Goal: Information Seeking & Learning: Learn about a topic

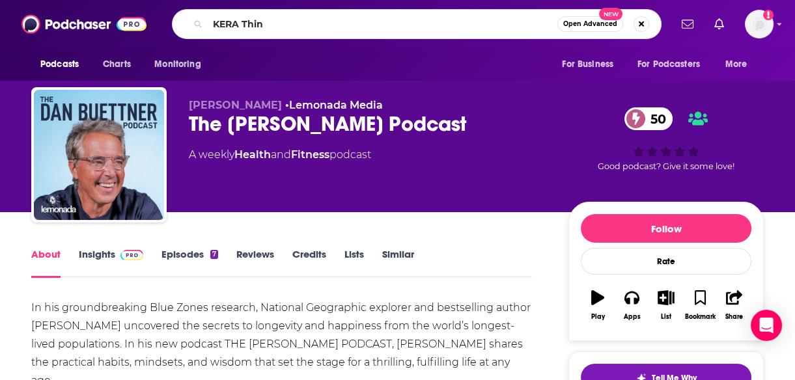
type input "KERA Think"
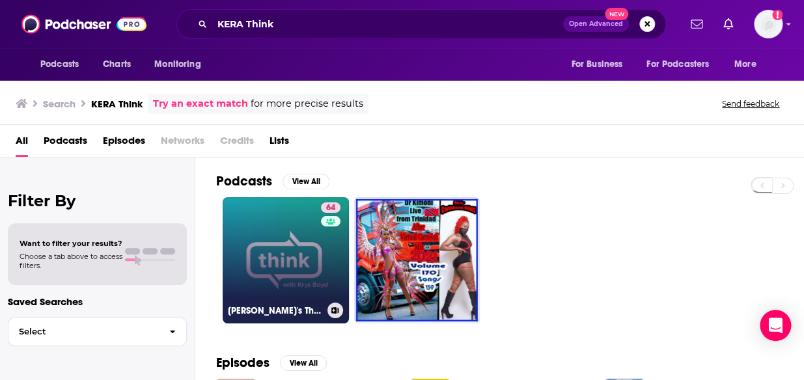
click at [266, 229] on link "64 [PERSON_NAME]'s Think" at bounding box center [286, 260] width 126 height 126
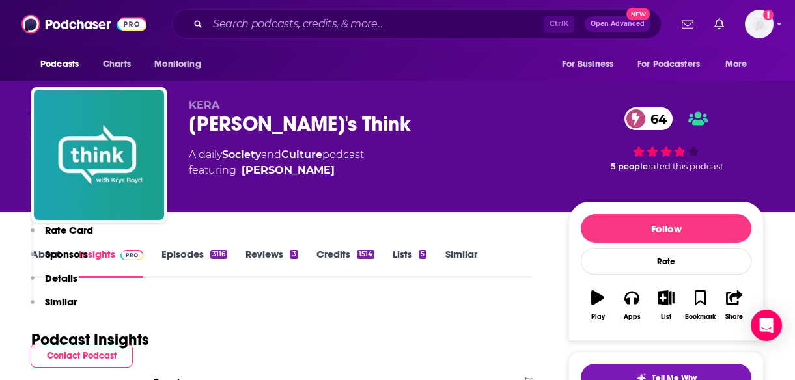
scroll to position [276, 0]
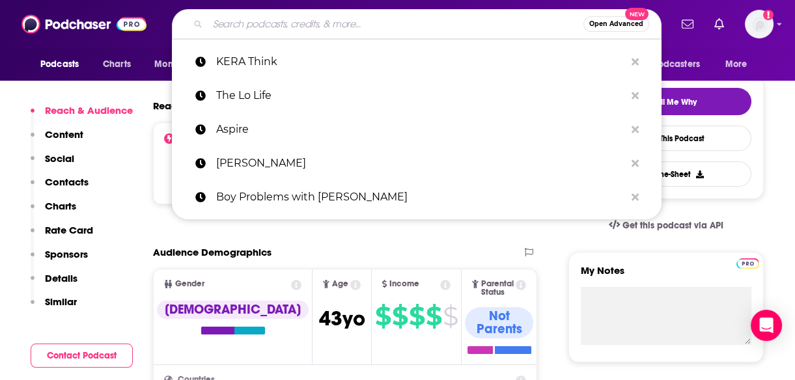
click at [269, 16] on input "Search podcasts, credits, & more..." at bounding box center [396, 24] width 376 height 21
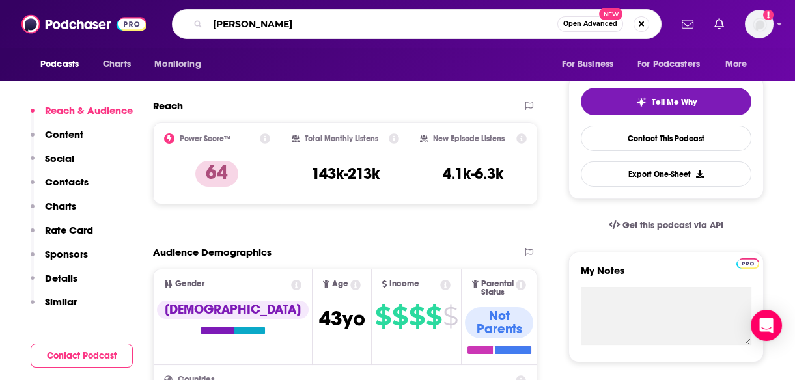
type input "[PERSON_NAME]"
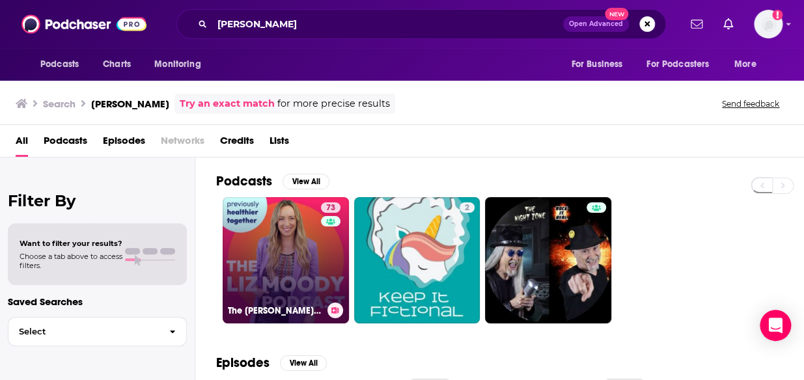
click at [283, 245] on link "73 The [PERSON_NAME] Podcast" at bounding box center [286, 260] width 126 height 126
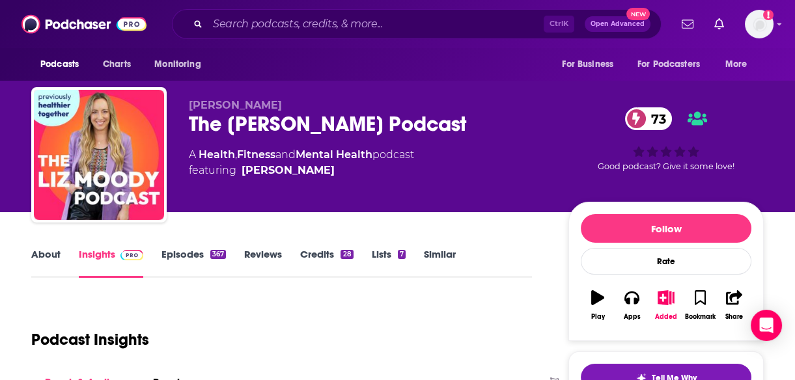
scroll to position [212, 0]
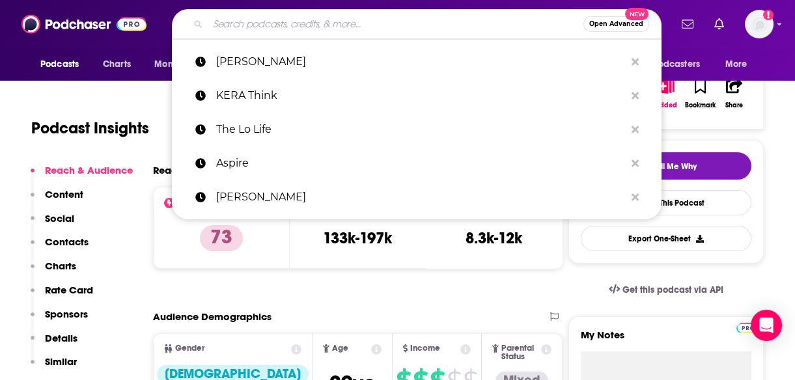
click at [291, 29] on input "Search podcasts, credits, & more..." at bounding box center [396, 24] width 376 height 21
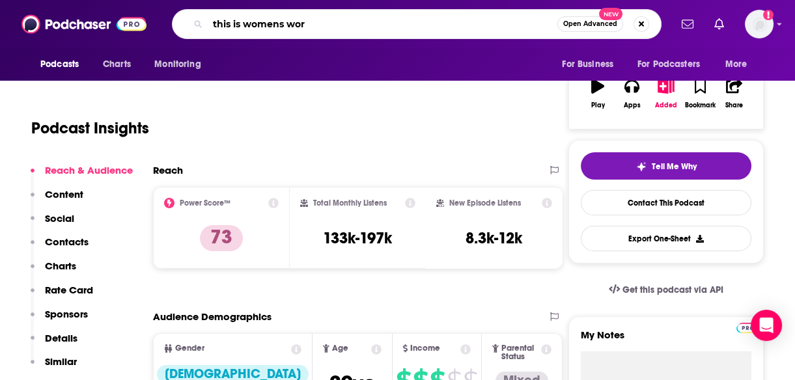
type input "this is womens work"
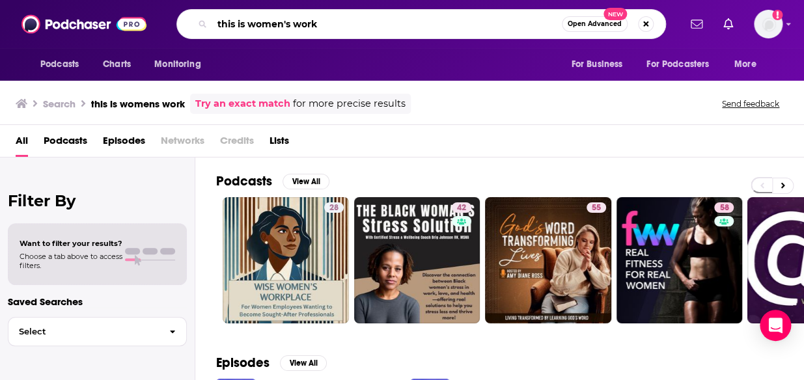
type input "this is women's work"
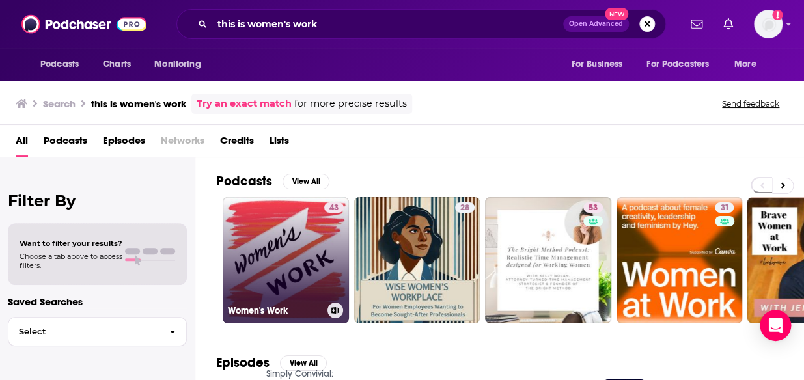
click at [279, 260] on link "43 Women's Work" at bounding box center [286, 260] width 126 height 126
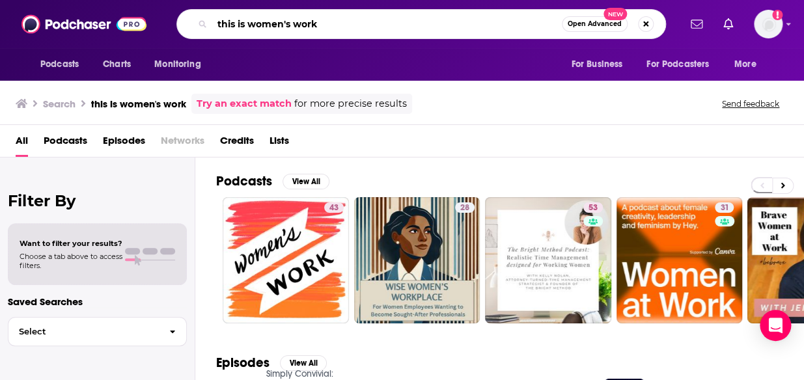
drag, startPoint x: 257, startPoint y: 27, endPoint x: 202, endPoint y: 25, distance: 54.7
click at [202, 25] on div "this is women's work Open Advanced New" at bounding box center [421, 24] width 490 height 30
paste input "This Is Woman's Work with [PERSON_NAME]"
type input "This Is Woman's Work with [PERSON_NAME]"
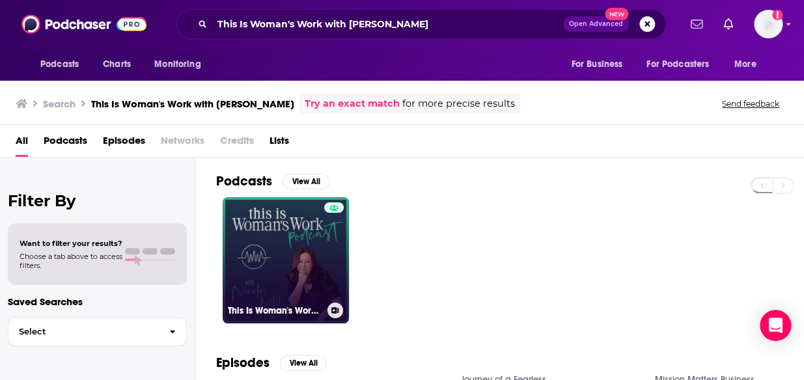
click at [237, 253] on link "This Is Woman's Work with [PERSON_NAME]" at bounding box center [286, 260] width 126 height 126
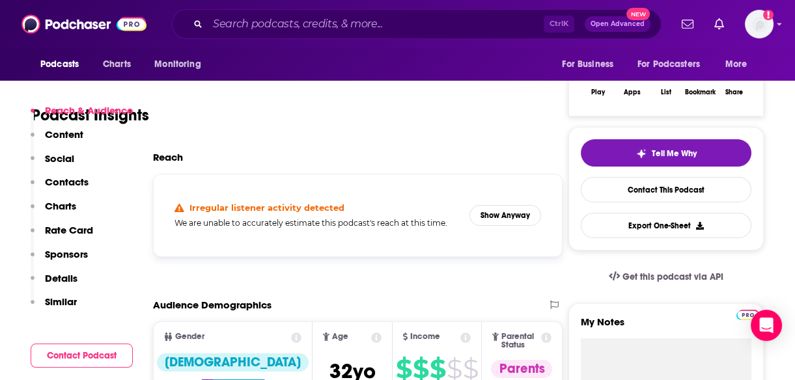
scroll to position [249, 0]
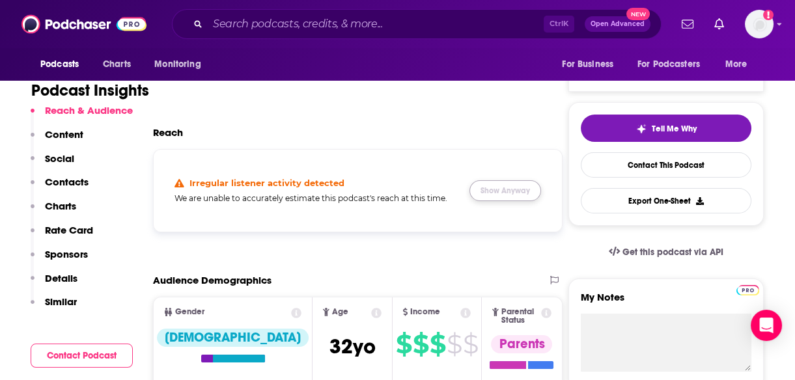
click at [505, 194] on button "Show Anyway" at bounding box center [505, 190] width 72 height 21
